Goal: Information Seeking & Learning: Compare options

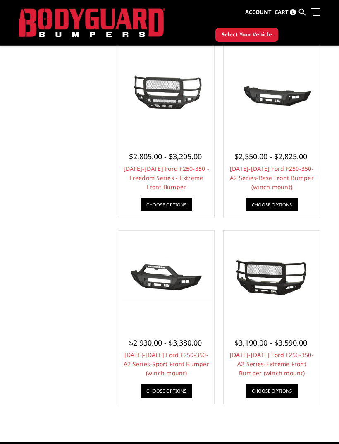
scroll to position [625, 0]
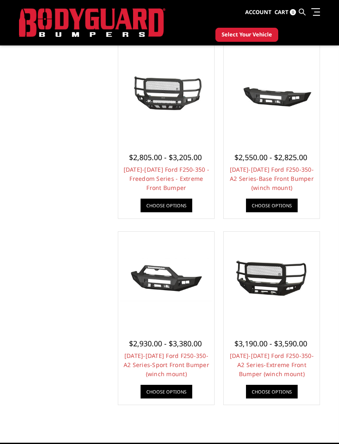
click at [157, 170] on link "[DATE]-[DATE] Ford F250-350 - Freedom Series - Extreme Front Bumper" at bounding box center [167, 179] width 86 height 26
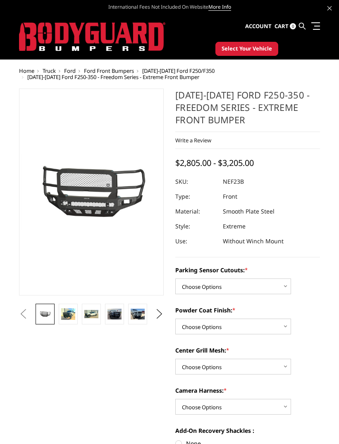
click at [66, 310] on img at bounding box center [68, 314] width 14 height 12
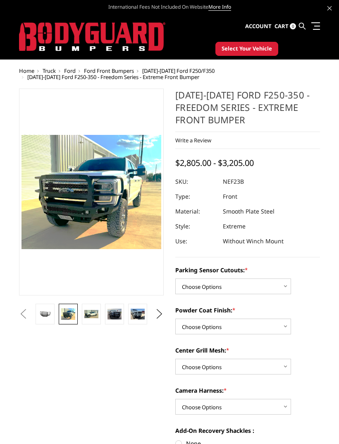
click at [95, 314] on img at bounding box center [91, 314] width 14 height 8
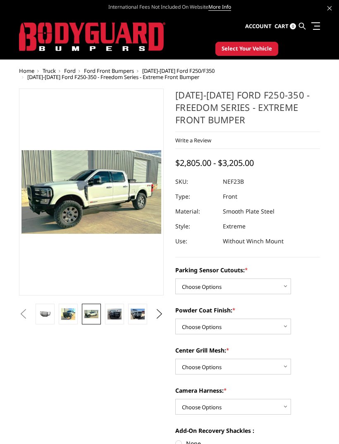
click at [115, 311] on img at bounding box center [115, 314] width 14 height 11
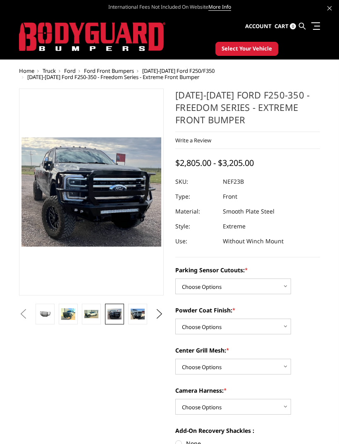
click at [144, 317] on img at bounding box center [138, 314] width 14 height 11
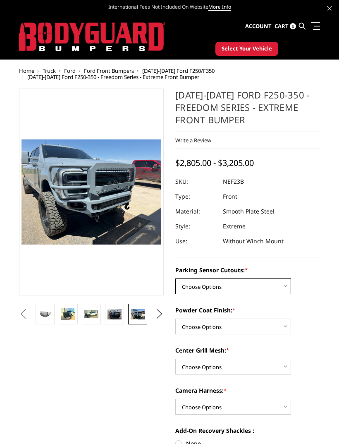
click at [283, 290] on select "Choose Options No - Without Parking Sensor Cutouts Yes - With Parking Sensor Cu…" at bounding box center [234, 287] width 116 height 16
select select "2583"
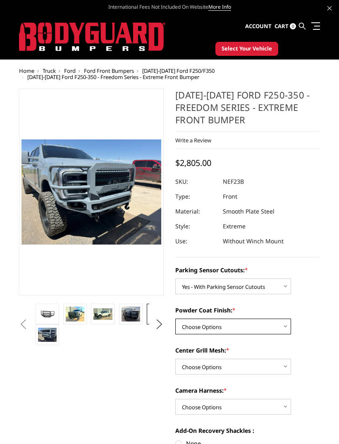
click at [280, 327] on select "Choose Options Bare Metal Textured Black Powder Coat" at bounding box center [234, 327] width 116 height 16
select select "2585"
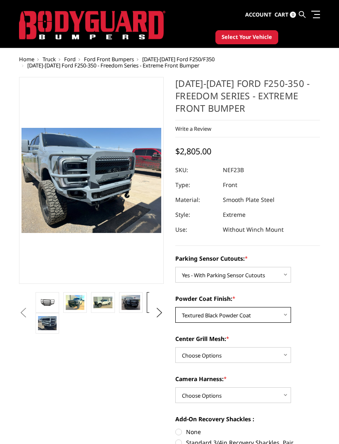
scroll to position [20, 0]
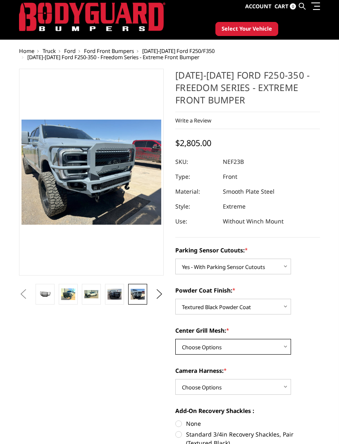
click at [278, 353] on select "Choose Options With Center Grill Mesh Without Center Grill Mesh" at bounding box center [234, 347] width 116 height 16
select select "2587"
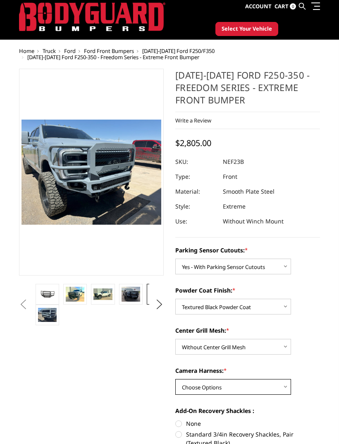
click at [277, 386] on select "Choose Options WITH Camera Harness WITHOUT Camera Harness" at bounding box center [234, 387] width 116 height 16
select select "2589"
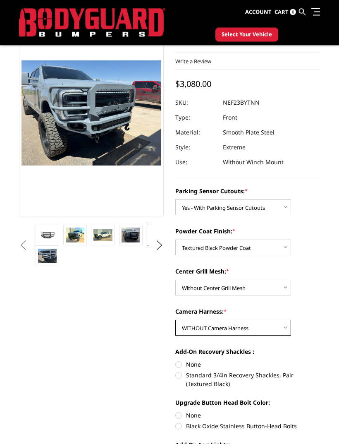
scroll to position [57, 0]
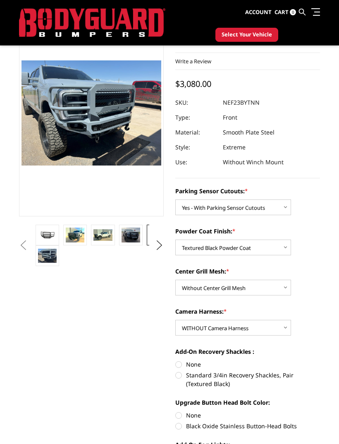
click at [176, 375] on label "Standard 3/4in Recovery Shackles, Pair (Textured Black)" at bounding box center [248, 379] width 145 height 17
click at [320, 361] on input "Standard 3/4in Recovery Shackles, Pair (Textured Black)" at bounding box center [320, 360] width 0 height 0
radio input "true"
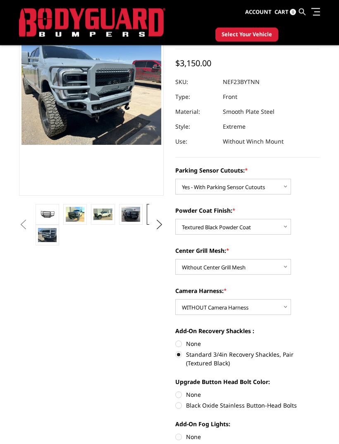
scroll to position [82, 0]
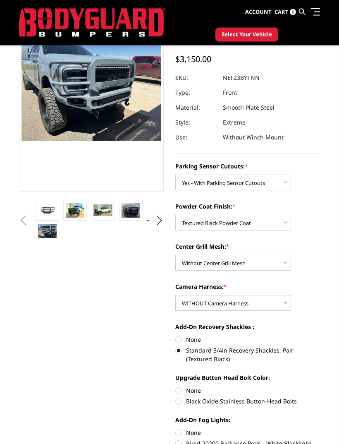
click at [176, 404] on label "Black Oxide Stainless Button-Head Bolts" at bounding box center [248, 401] width 145 height 9
click at [320, 387] on input "Black Oxide Stainless Button-Head Bolts" at bounding box center [320, 387] width 0 height 0
radio input "true"
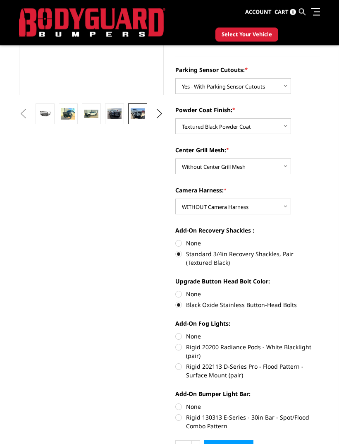
scroll to position [178, 0]
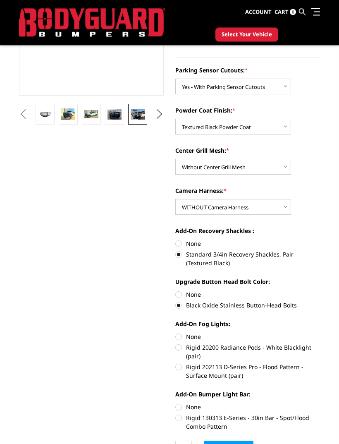
click at [180, 333] on label "None" at bounding box center [248, 337] width 145 height 9
click at [176, 333] on input "None" at bounding box center [176, 333] width 0 height 0
radio input "true"
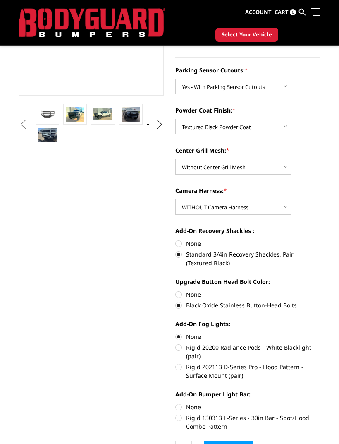
click at [178, 404] on label "None" at bounding box center [248, 407] width 145 height 9
click at [176, 403] on input "None" at bounding box center [176, 403] width 0 height 0
radio input "true"
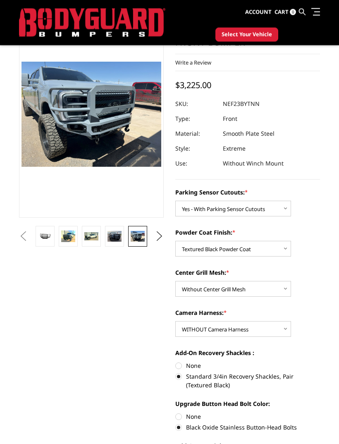
scroll to position [0, 0]
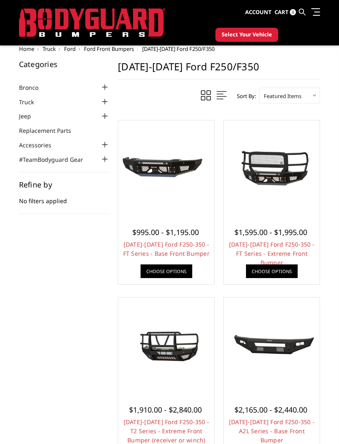
scroll to position [625, 0]
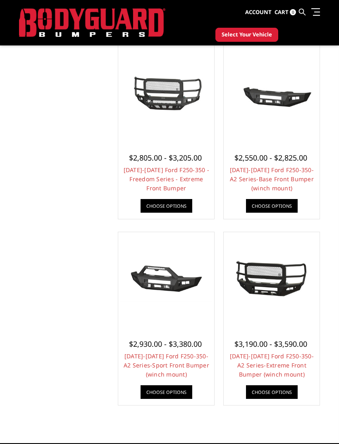
click at [277, 283] on img at bounding box center [272, 280] width 92 height 42
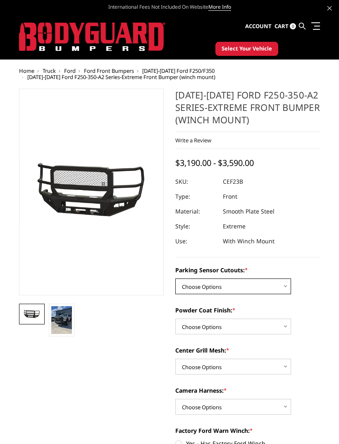
click at [277, 286] on select "Choose Options No-Without Parking Sensor Cutouts Yes-With Parking Sensor Cutouts" at bounding box center [234, 287] width 116 height 16
select select "2421"
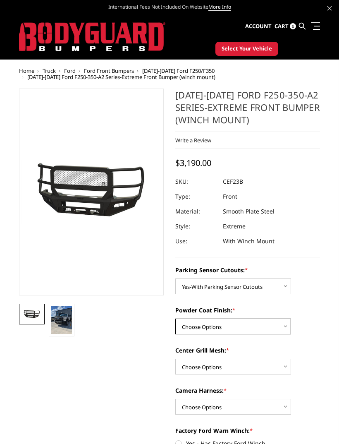
click at [277, 325] on select "Choose Options Bare Metal Textured Black Powder Coat" at bounding box center [234, 327] width 116 height 16
select select "2423"
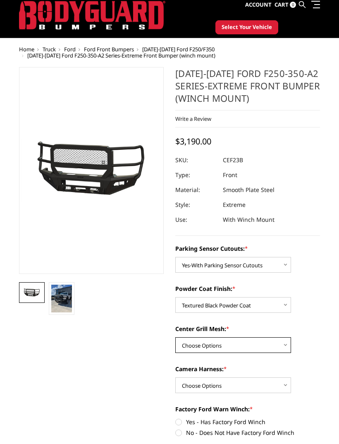
click at [275, 351] on select "Choose Options With Center Grill Mesh Without Center Grill Mesh" at bounding box center [234, 346] width 116 height 16
select select "2425"
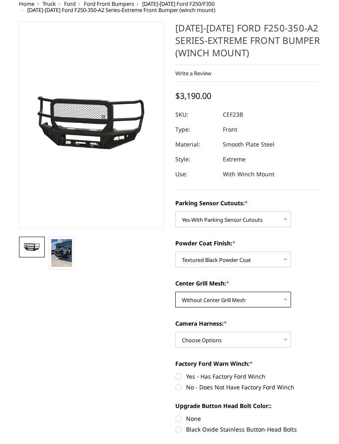
scroll to position [67, 0]
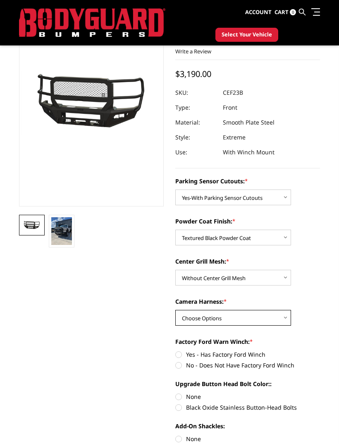
click at [275, 322] on select "Choose Options WITH Camera Harness WITHOUT Camera Harness" at bounding box center [234, 318] width 116 height 16
select select "2427"
click at [285, 363] on label "No - Does Not Have Factory Ford Winch" at bounding box center [248, 365] width 145 height 9
click at [320, 351] on input "No - Does Not Have Factory Ford Winch" at bounding box center [320, 350] width 0 height 0
radio input "true"
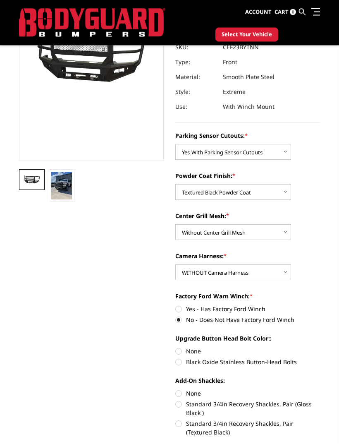
click at [269, 362] on label "Black Oxide Stainless Button-Head Bolts" at bounding box center [248, 362] width 145 height 9
click at [320, 348] on input "Black Oxide Stainless Button-Head Bolts" at bounding box center [320, 347] width 0 height 0
radio input "true"
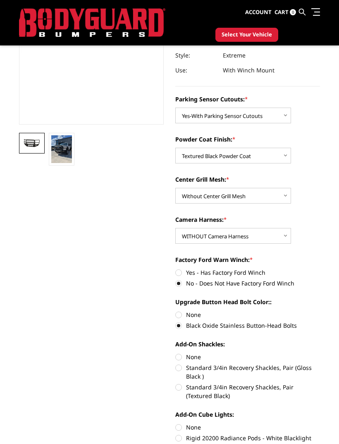
scroll to position [152, 0]
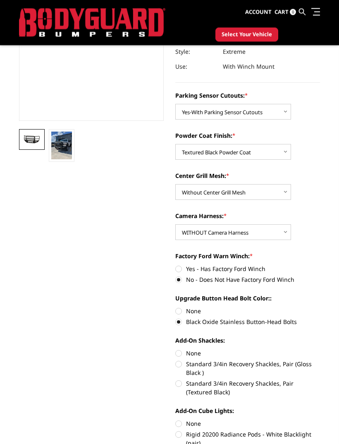
click at [270, 384] on label "Standard 3/4in Recovery Shackles, Pair (Textured Black)" at bounding box center [248, 388] width 145 height 17
click at [320, 361] on input "Standard 3/4in Recovery Shackles, Pair (Textured Black)" at bounding box center [320, 360] width 0 height 0
radio input "true"
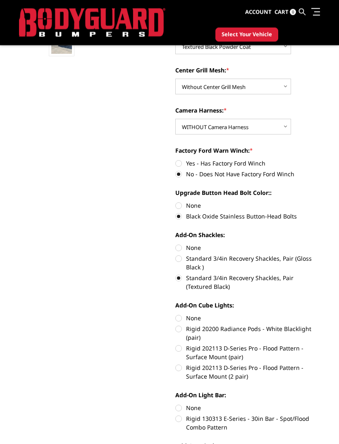
scroll to position [260, 0]
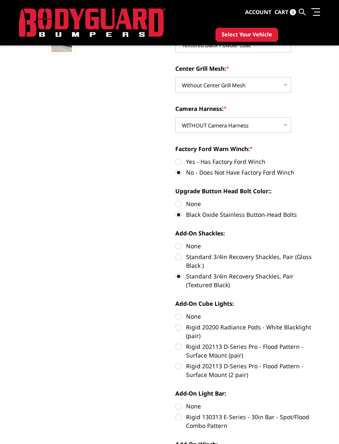
click at [195, 314] on label "None" at bounding box center [248, 316] width 145 height 9
click at [176, 313] on input "None" at bounding box center [176, 312] width 0 height 0
radio input "true"
click at [199, 398] on div "Add-On Light Bar: None Rigid 130313 E-Series - 30in Bar - Spot/Flood Combo Patt…" at bounding box center [248, 408] width 145 height 39
click at [192, 402] on label "None" at bounding box center [248, 406] width 145 height 9
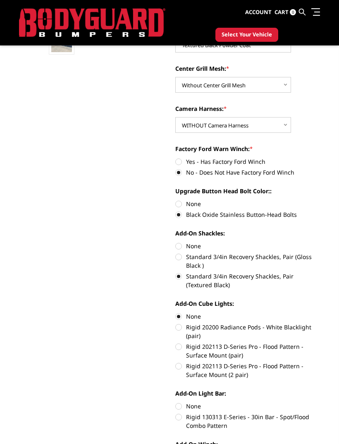
click at [176, 402] on input "None" at bounding box center [176, 402] width 0 height 0
radio input "true"
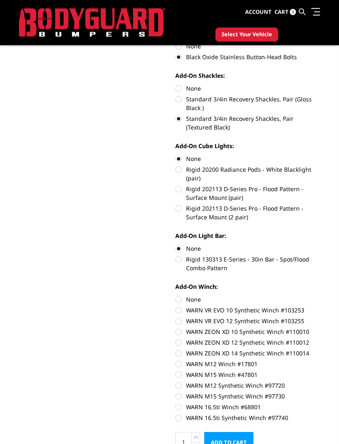
scroll to position [420, 0]
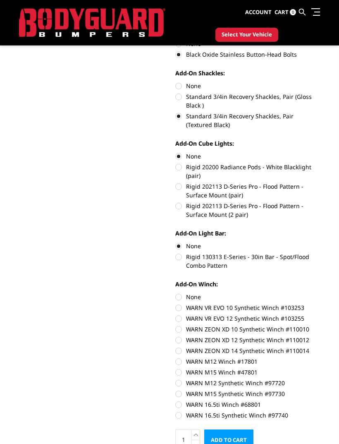
click at [183, 295] on label "None" at bounding box center [248, 297] width 145 height 9
click at [176, 293] on input "None" at bounding box center [176, 293] width 0 height 0
radio input "true"
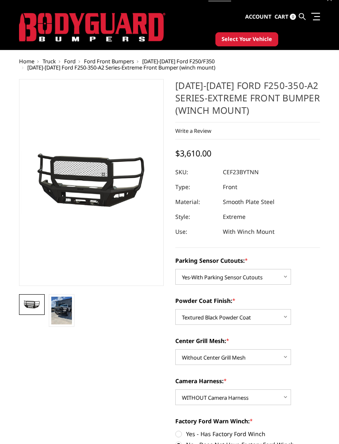
scroll to position [0, 0]
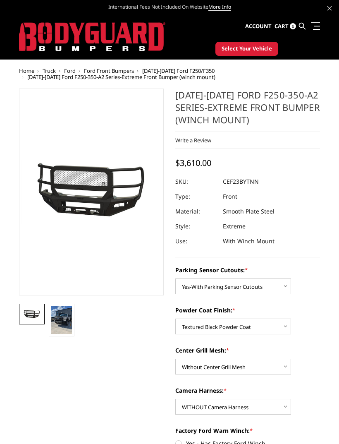
click at [67, 322] on img at bounding box center [61, 320] width 21 height 28
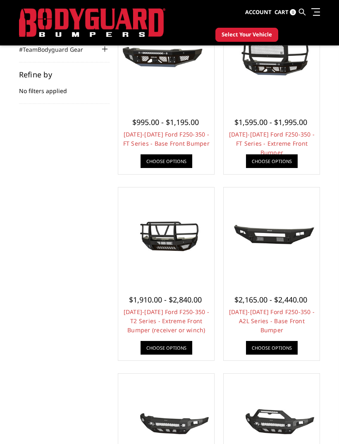
scroll to position [110, 0]
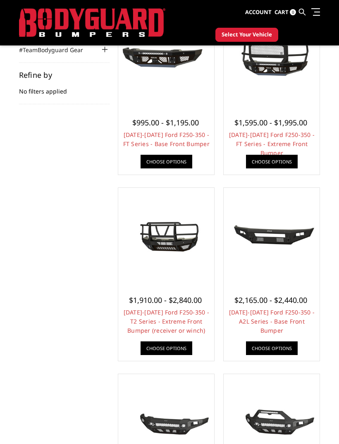
click at [195, 314] on link "[DATE]-[DATE] Ford F250-350 - T2 Series - Extreme Front Bumper (receiver or win…" at bounding box center [167, 321] width 86 height 26
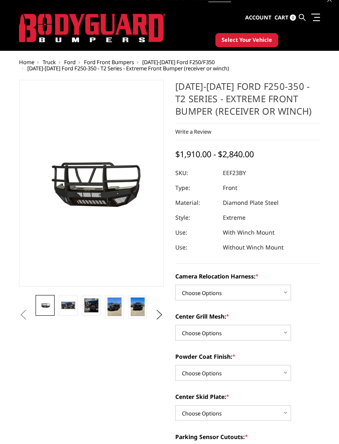
scroll to position [8, 0]
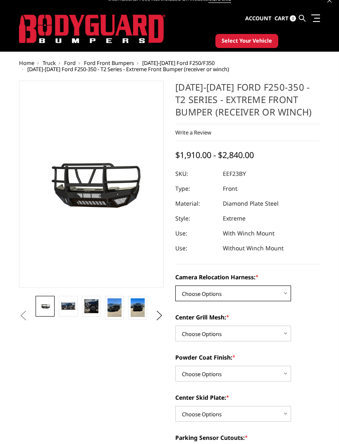
click at [279, 297] on select "Choose Options Without camera harness With camera harness" at bounding box center [234, 294] width 116 height 16
select select "3754"
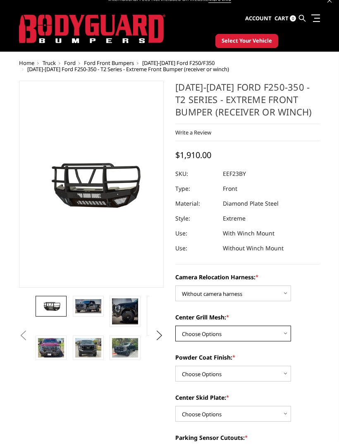
click at [278, 335] on select "Choose Options Without expanded metal With expanded metal" at bounding box center [234, 334] width 116 height 16
select select "3752"
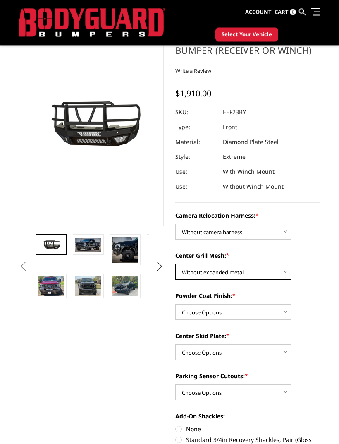
scroll to position [48, 0]
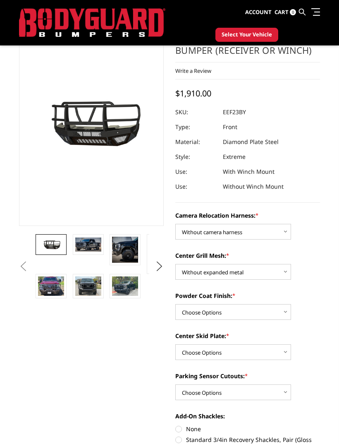
click at [87, 248] on img at bounding box center [88, 245] width 26 height 14
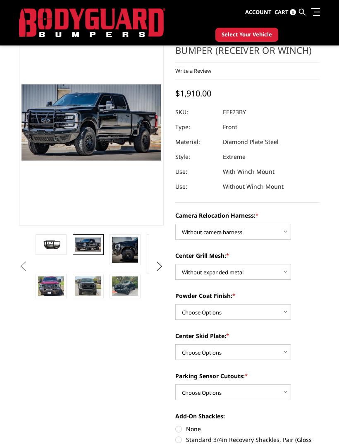
click at [123, 247] on img at bounding box center [125, 250] width 26 height 26
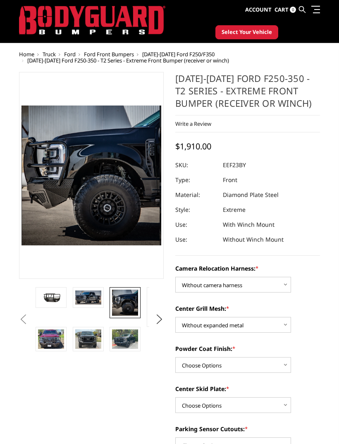
scroll to position [0, 0]
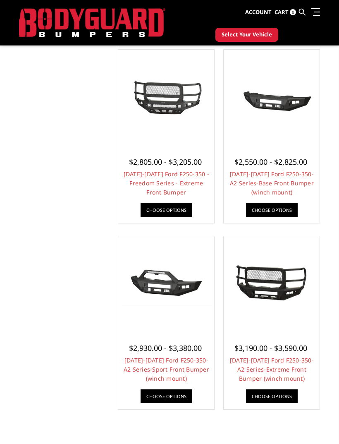
scroll to position [628, 0]
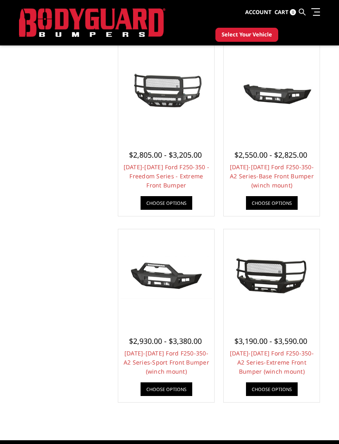
click at [164, 164] on link "2023-2025 Ford F250-350 - Freedom Series - Extreme Front Bumper" at bounding box center [167, 176] width 86 height 26
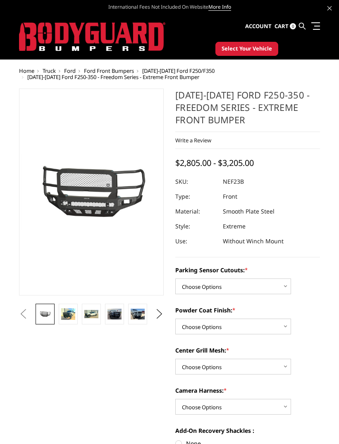
click at [73, 312] on img at bounding box center [68, 314] width 14 height 12
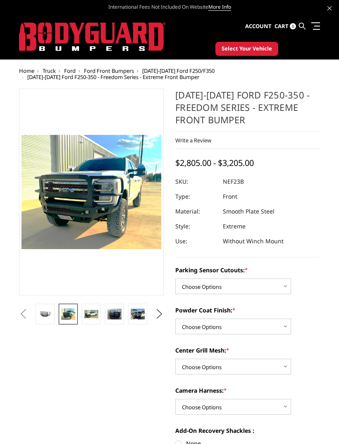
click at [97, 315] on img at bounding box center [91, 314] width 14 height 8
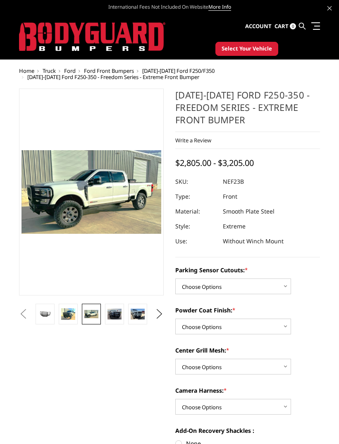
click at [112, 307] on link at bounding box center [114, 314] width 19 height 21
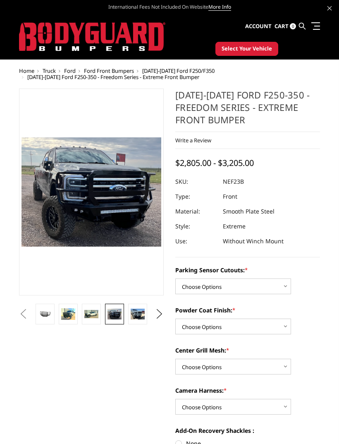
click at [130, 306] on link at bounding box center [137, 314] width 19 height 21
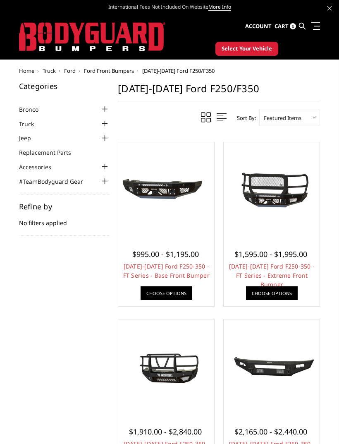
scroll to position [654, 0]
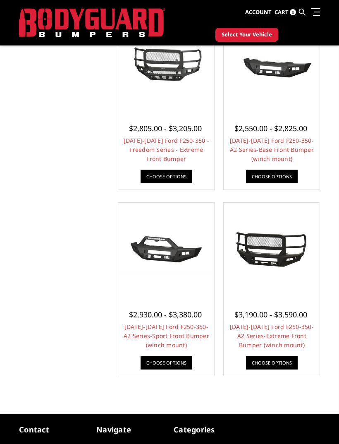
click at [279, 335] on link "[DATE]-[DATE] Ford F250-350-A2 Series-Extreme Front Bumper (winch mount)" at bounding box center [272, 336] width 84 height 26
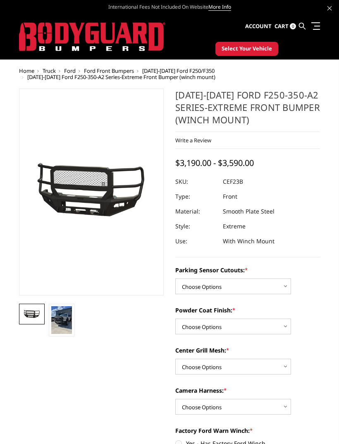
click at [62, 319] on img at bounding box center [61, 320] width 21 height 28
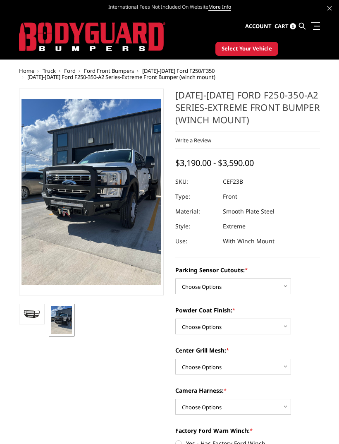
click at [63, 194] on img at bounding box center [217, 354] width 397 height 530
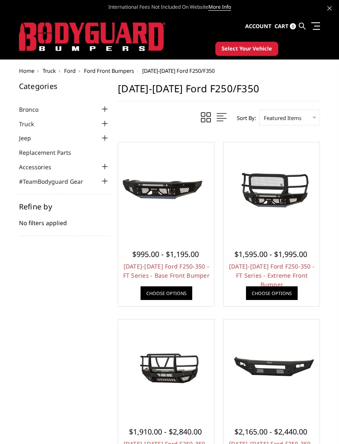
click at [103, 120] on div at bounding box center [105, 124] width 10 height 10
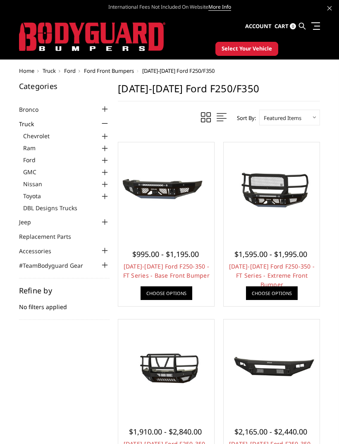
click at [31, 159] on link "Ford" at bounding box center [66, 160] width 87 height 9
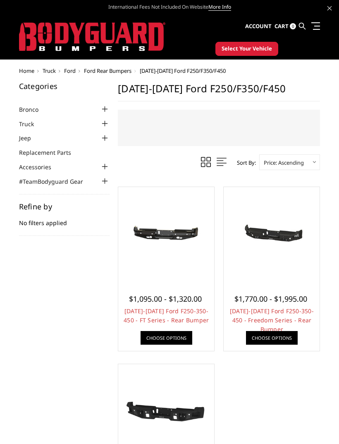
click at [185, 278] on div at bounding box center [166, 235] width 92 height 92
click at [290, 221] on img at bounding box center [272, 235] width 92 height 44
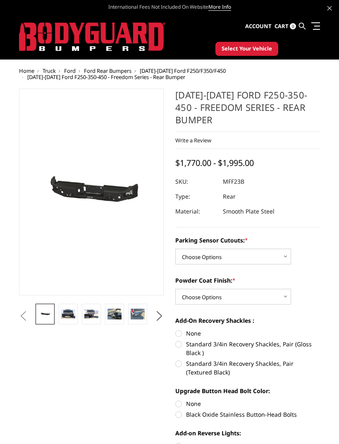
click at [66, 315] on img at bounding box center [68, 315] width 14 height 10
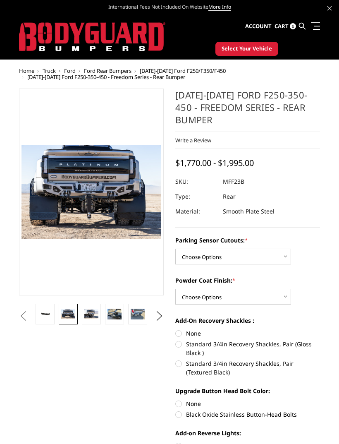
click at [90, 310] on img at bounding box center [91, 315] width 14 height 10
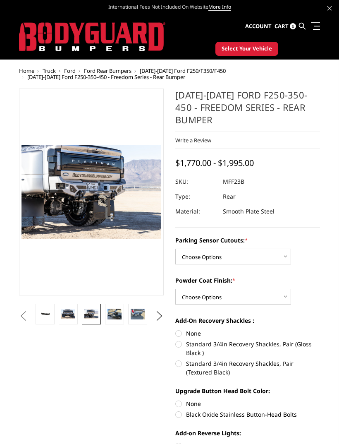
click at [111, 315] on img at bounding box center [115, 314] width 14 height 11
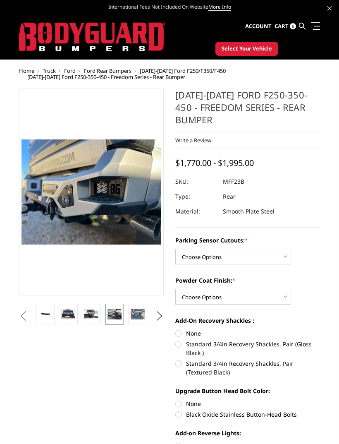
click at [138, 312] on img at bounding box center [138, 314] width 14 height 11
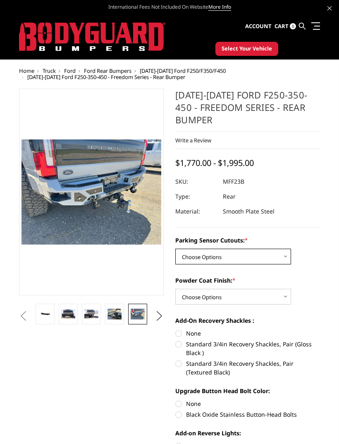
click at [275, 255] on select "Choose Options No - Without Parking Sensor Cutouts Yes - With Parking Sensor Cu…" at bounding box center [234, 257] width 116 height 16
select select "2559"
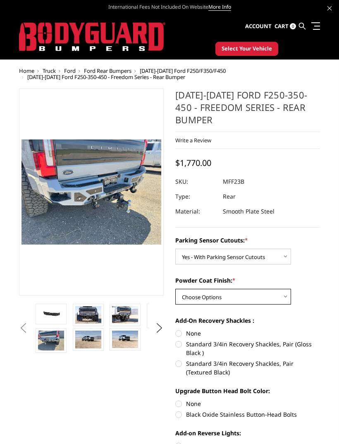
click at [270, 302] on select "Choose Options Bare Metal Textured Black Powder Coat" at bounding box center [234, 297] width 116 height 16
select select "2561"
click at [176, 357] on label "Standard 3/4in Recovery Shackles, Pair (Gloss Black )" at bounding box center [248, 348] width 145 height 17
click at [320, 330] on input "Standard 3/4in Recovery Shackles, Pair (Gloss Black )" at bounding box center [320, 329] width 0 height 0
radio input "true"
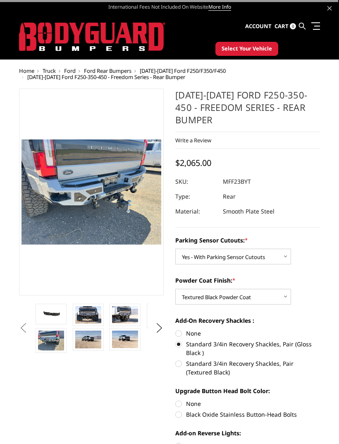
click at [178, 357] on label "Standard 3/4in Recovery Shackles, Pair (Gloss Black )" at bounding box center [248, 348] width 145 height 17
click at [320, 330] on input "Standard 3/4in Recovery Shackles, Pair (Gloss Black )" at bounding box center [320, 329] width 0 height 0
click at [185, 370] on label "Standard 3/4in Recovery Shackles, Pair (Textured Black)" at bounding box center [248, 367] width 145 height 17
click at [320, 340] on input "Standard 3/4in Recovery Shackles, Pair (Textured Black)" at bounding box center [320, 340] width 0 height 0
radio input "true"
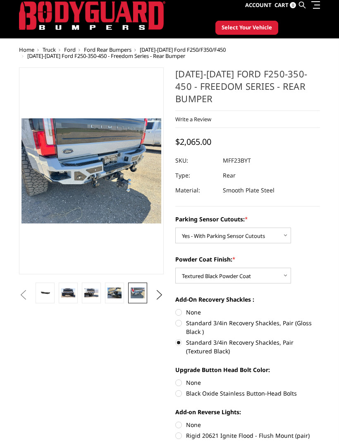
scroll to position [22, 0]
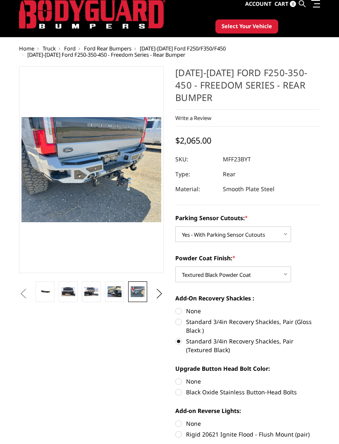
click at [183, 395] on label "Black Oxide Stainless Button-Head Bolts" at bounding box center [248, 392] width 145 height 9
click at [320, 378] on input "Black Oxide Stainless Button-Head Bolts" at bounding box center [320, 377] width 0 height 0
radio input "true"
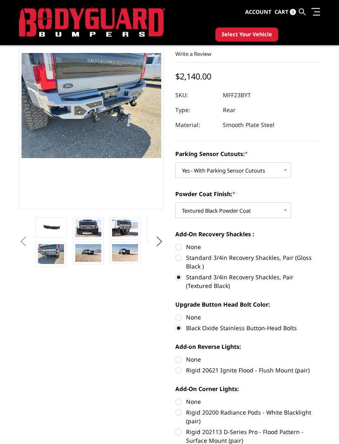
scroll to position [65, 0]
click at [176, 357] on label "None" at bounding box center [248, 359] width 145 height 9
click at [176, 356] on input "None" at bounding box center [176, 355] width 0 height 0
radio input "true"
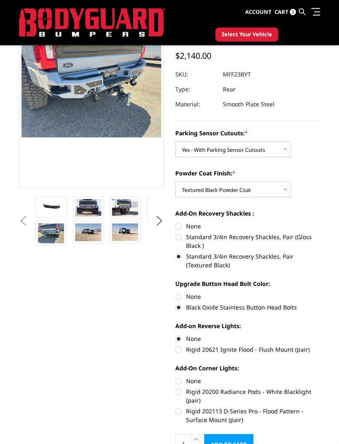
scroll to position [85, 0]
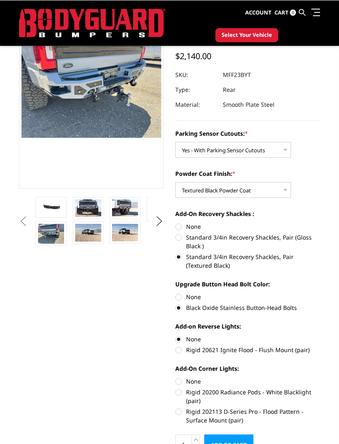
click at [178, 383] on label "None" at bounding box center [248, 381] width 145 height 9
click at [176, 377] on input "None" at bounding box center [176, 377] width 0 height 0
radio input "true"
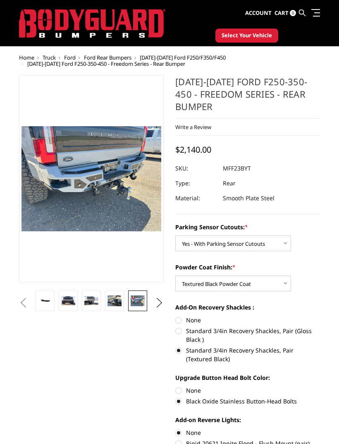
scroll to position [0, 0]
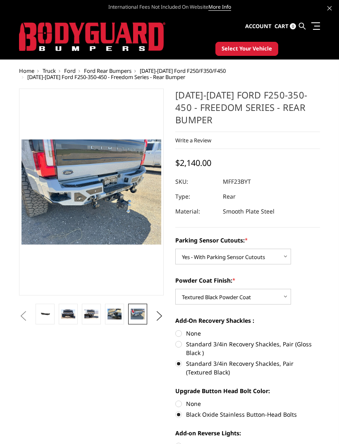
click at [89, 310] on img at bounding box center [91, 315] width 14 height 10
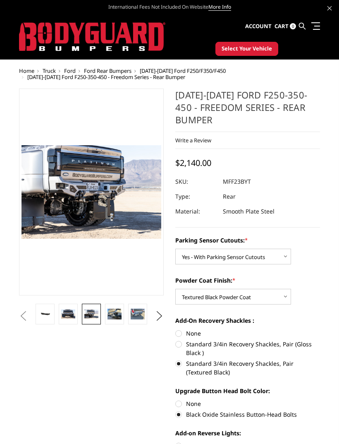
click at [157, 310] on button "Next" at bounding box center [160, 316] width 12 height 12
click at [158, 312] on button "Next" at bounding box center [160, 316] width 12 height 12
click at [116, 311] on img at bounding box center [115, 314] width 14 height 11
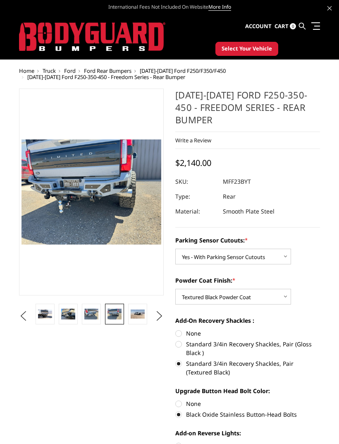
click at [144, 311] on img at bounding box center [138, 315] width 14 height 10
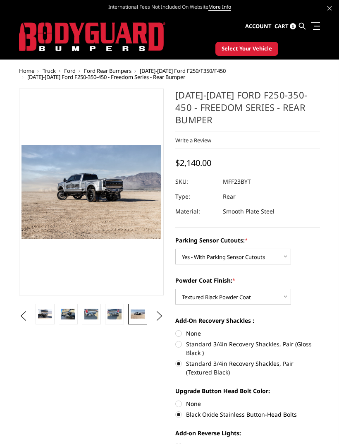
click at [53, 308] on link at bounding box center [45, 314] width 19 height 21
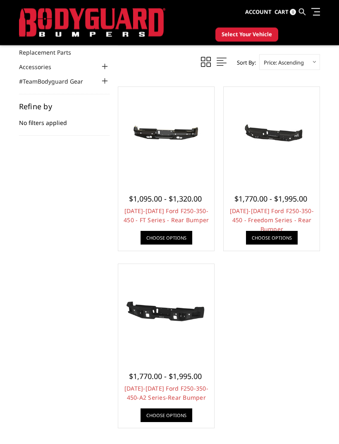
scroll to position [78, 0]
click at [161, 335] on img at bounding box center [166, 312] width 92 height 52
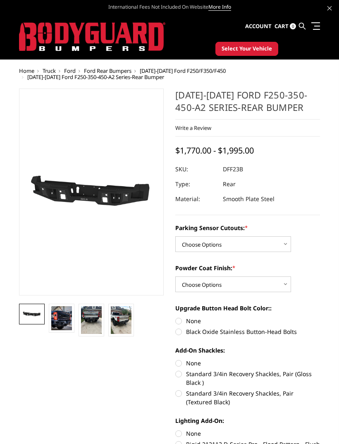
click at [63, 316] on img at bounding box center [61, 318] width 21 height 24
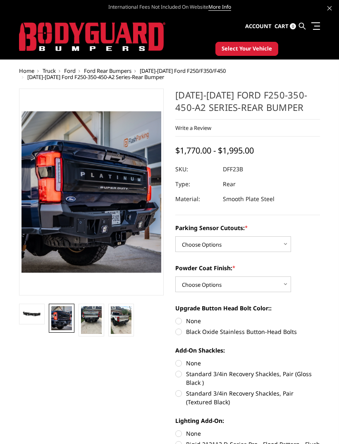
click at [98, 312] on img at bounding box center [91, 320] width 21 height 28
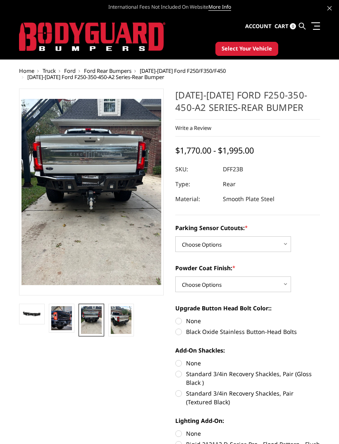
click at [123, 316] on img at bounding box center [121, 320] width 21 height 28
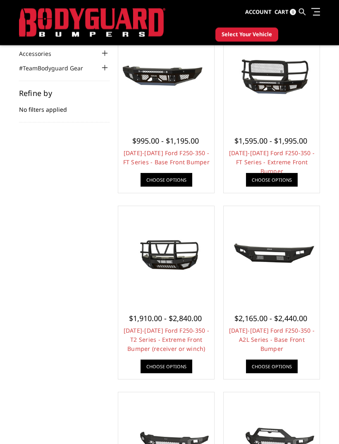
scroll to position [94, 0]
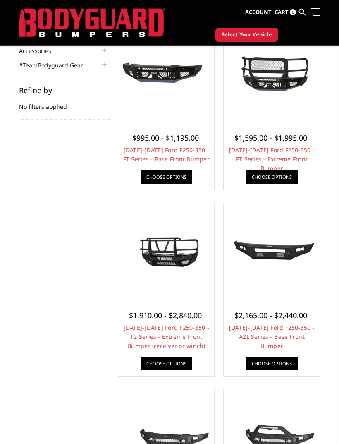
click at [281, 319] on span "$2,165.00 - $2,440.00" at bounding box center [271, 315] width 73 height 10
click at [288, 312] on span "$2,165.00 - $2,440.00" at bounding box center [271, 315] width 73 height 10
click at [289, 330] on link "[DATE]-[DATE] Ford F250-350 - A2L Series - Base Front Bumper" at bounding box center [272, 337] width 86 height 26
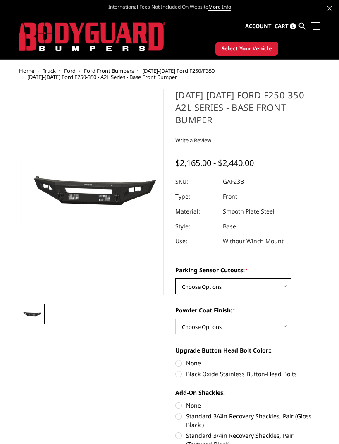
click at [277, 279] on select "Choose Options No - Without Parking Sensor Cutouts Yes - With Parking Sensor Cu…" at bounding box center [234, 287] width 116 height 16
select select "3471"
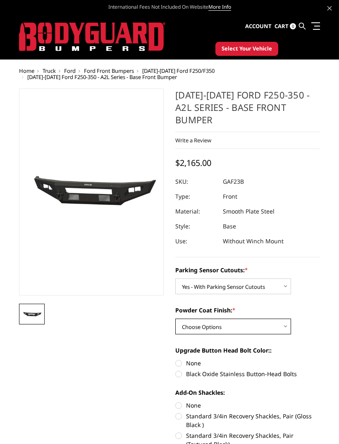
click at [278, 319] on select "Choose Options Bare Metal Textured Black Powder Coat" at bounding box center [234, 327] width 116 height 16
select select "3473"
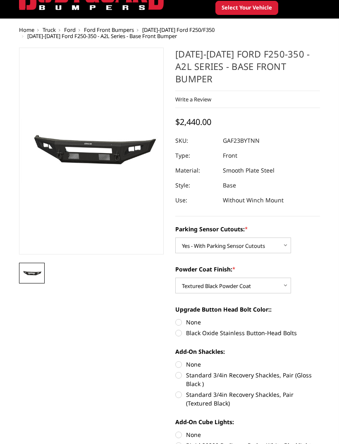
click at [287, 329] on label "Black Oxide Stainless Button-Head Bolts" at bounding box center [248, 333] width 145 height 9
click at [320, 319] on input "Black Oxide Stainless Button-Head Bolts" at bounding box center [320, 318] width 0 height 0
radio input "true"
click at [221, 390] on label "Standard 3/4in Recovery Shackles, Pair (Textured Black)" at bounding box center [248, 398] width 145 height 17
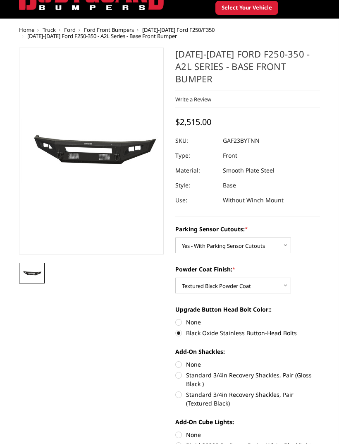
click at [320, 371] on input "Standard 3/4in Recovery Shackles, Pair (Textured Black)" at bounding box center [320, 371] width 0 height 0
radio input "true"
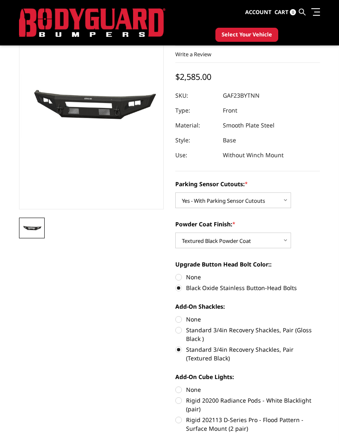
scroll to position [99, 0]
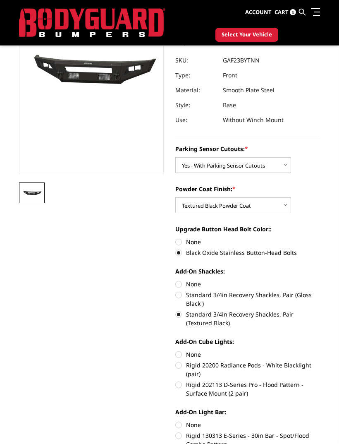
click at [198, 350] on label "None" at bounding box center [248, 354] width 145 height 9
click at [176, 350] on input "None" at bounding box center [176, 350] width 0 height 0
radio input "true"
click at [203, 421] on label "None" at bounding box center [248, 425] width 145 height 9
click at [176, 421] on input "None" at bounding box center [176, 421] width 0 height 0
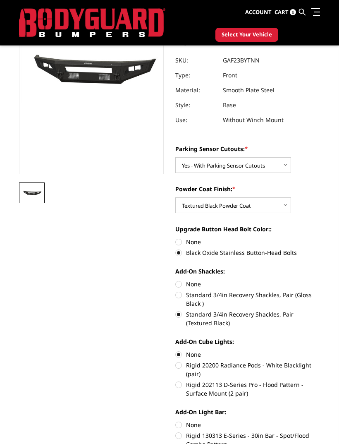
radio input "true"
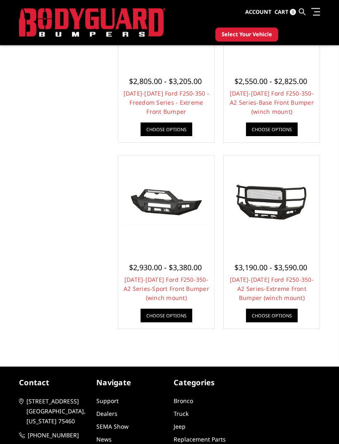
scroll to position [691, 0]
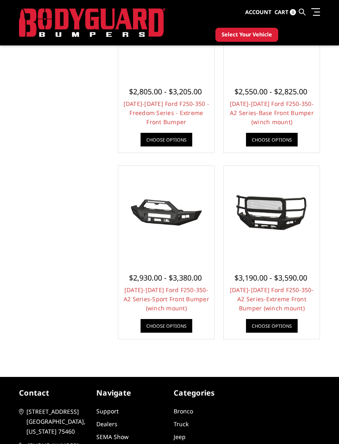
click at [161, 291] on link "[DATE]-[DATE] Ford F250-350-A2 Series-Sport Front Bumper (winch mount)" at bounding box center [167, 299] width 86 height 26
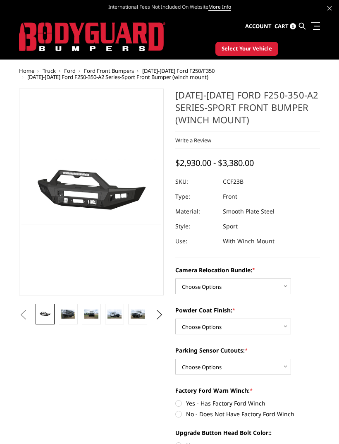
click at [75, 313] on img at bounding box center [68, 315] width 14 height 10
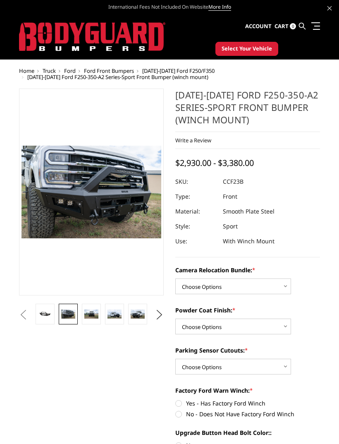
click at [94, 308] on link at bounding box center [91, 314] width 19 height 21
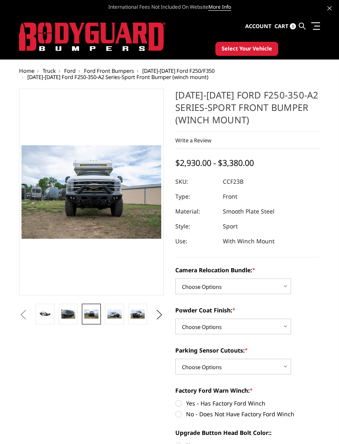
click at [112, 307] on link at bounding box center [114, 314] width 19 height 21
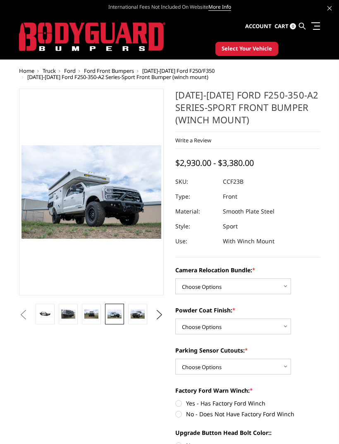
click at [144, 317] on img at bounding box center [138, 315] width 14 height 10
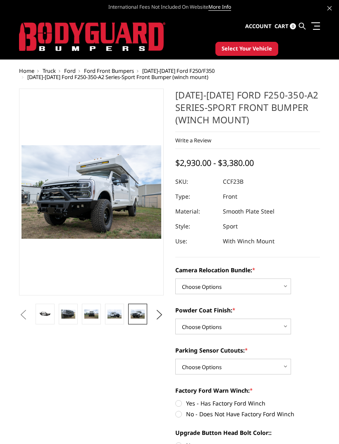
click at [161, 318] on button "Next" at bounding box center [160, 315] width 12 height 12
click at [138, 316] on img at bounding box center [138, 315] width 14 height 10
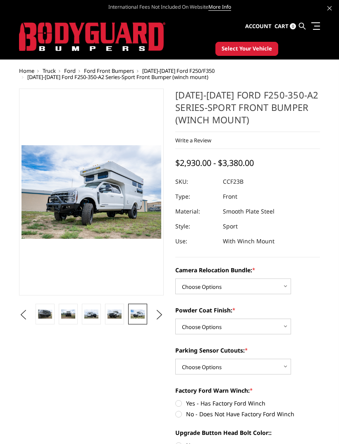
click at [161, 313] on button "Next" at bounding box center [160, 315] width 12 height 12
click at [137, 315] on img at bounding box center [138, 315] width 14 height 19
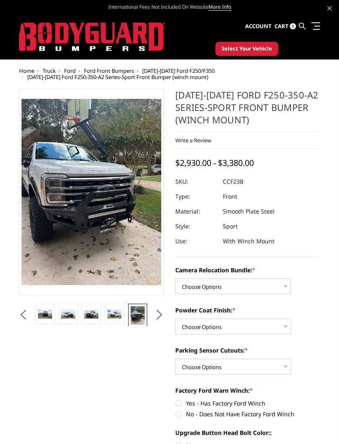
click at [159, 312] on button "Next" at bounding box center [160, 315] width 12 height 12
click at [137, 318] on img at bounding box center [138, 315] width 14 height 19
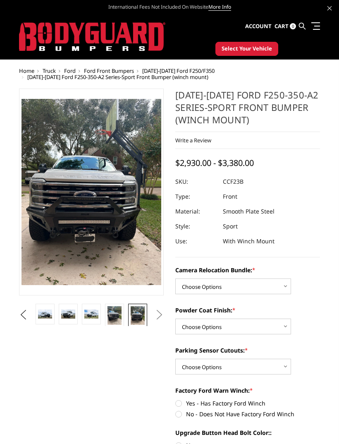
click at [156, 315] on button "Next" at bounding box center [160, 315] width 12 height 12
click at [157, 312] on button "Next" at bounding box center [160, 315] width 12 height 12
click at [133, 313] on img at bounding box center [138, 315] width 14 height 19
click at [115, 316] on img at bounding box center [115, 315] width 14 height 19
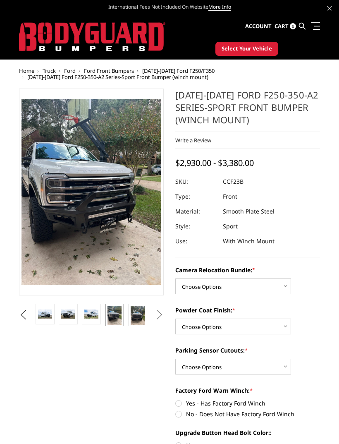
click at [101, 313] on link at bounding box center [91, 314] width 19 height 21
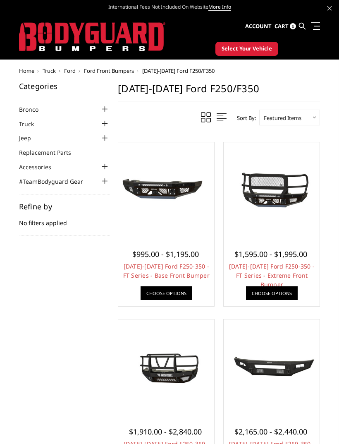
scroll to position [717, 0]
